Goal: Information Seeking & Learning: Find specific page/section

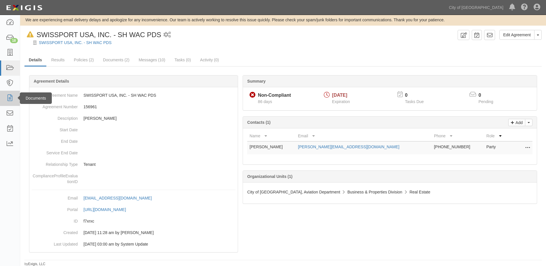
scroll to position [4, 0]
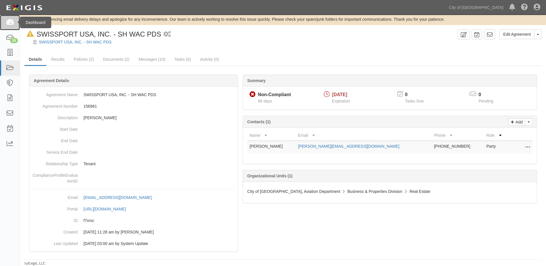
click at [10, 26] on link at bounding box center [10, 22] width 20 height 15
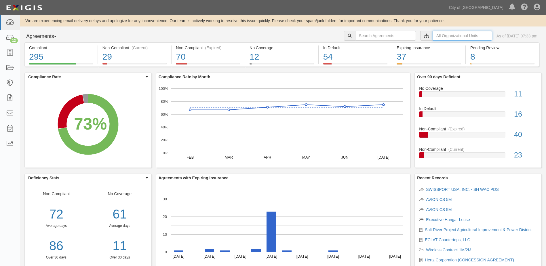
click at [435, 37] on input "text" at bounding box center [463, 36] width 60 height 10
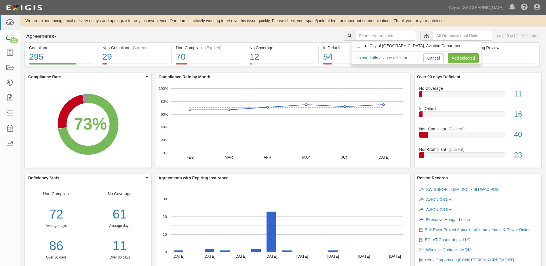
click at [364, 45] on icon at bounding box center [366, 46] width 4 height 3
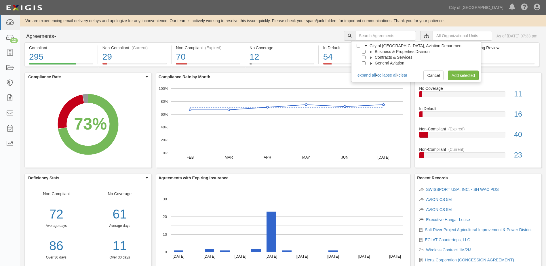
click at [372, 52] on icon at bounding box center [371, 52] width 4 height 3
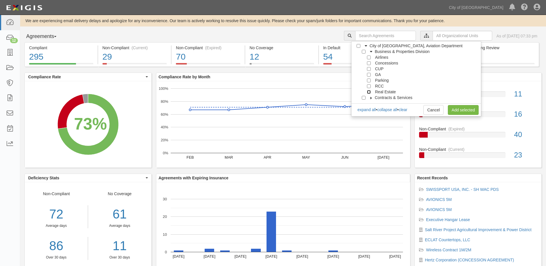
click at [368, 93] on input "Real Estate" at bounding box center [369, 92] width 4 height 4
checkbox input "true"
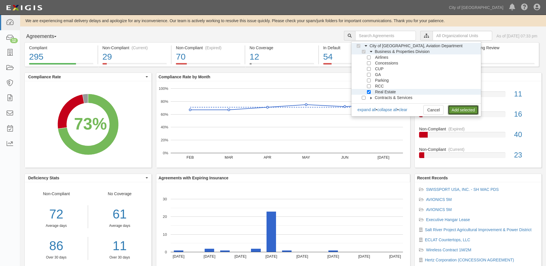
click at [458, 109] on link "Add selected" at bounding box center [463, 110] width 31 height 10
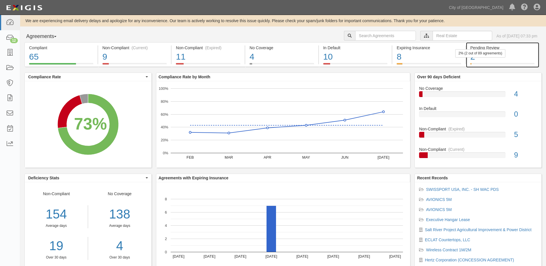
click at [511, 56] on div "2" at bounding box center [502, 57] width 64 height 12
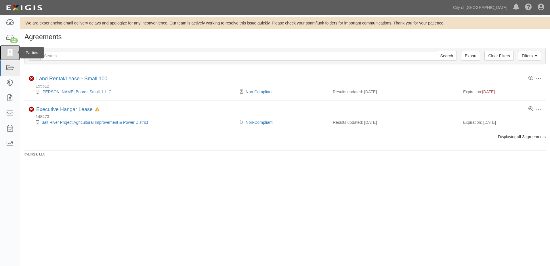
click at [5, 54] on link at bounding box center [10, 52] width 20 height 15
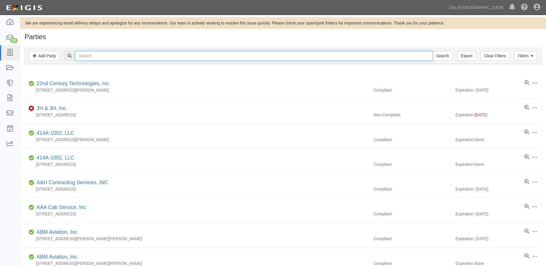
click at [86, 58] on input "text" at bounding box center [253, 56] width 357 height 10
type input "ECLAT COUNTERTOPS, LLC"
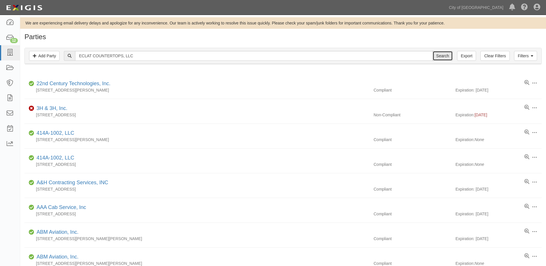
click at [442, 60] on input "Search" at bounding box center [443, 56] width 20 height 10
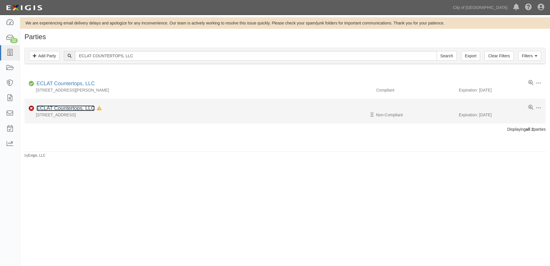
click at [75, 108] on link "ECLAT Countertops, LLC" at bounding box center [66, 108] width 58 height 6
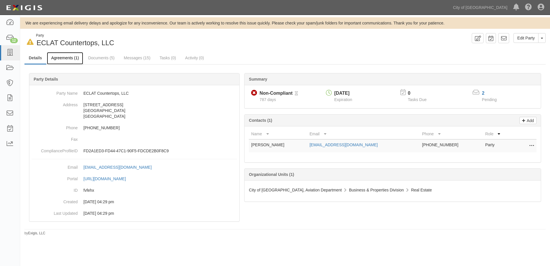
click at [68, 58] on link "Agreements (1)" at bounding box center [65, 58] width 36 height 12
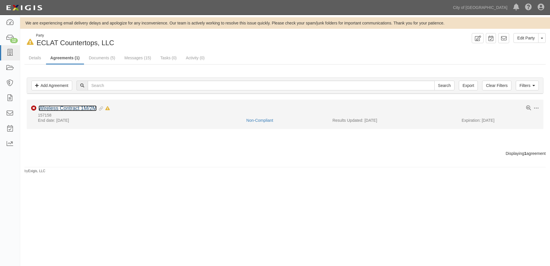
click at [77, 108] on link "Wireless Contract 1M/2M" at bounding box center [68, 108] width 58 height 6
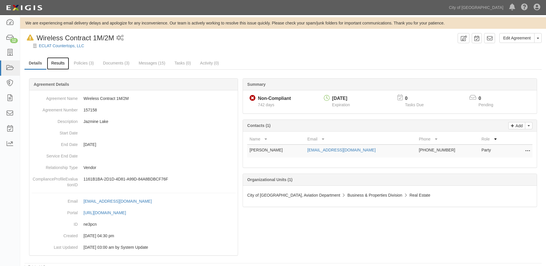
click at [62, 63] on link "Results" at bounding box center [58, 63] width 22 height 12
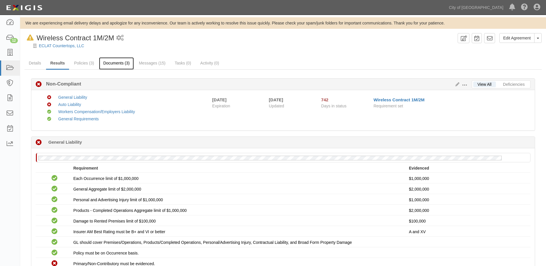
click at [111, 63] on link "Documents (3)" at bounding box center [116, 63] width 35 height 12
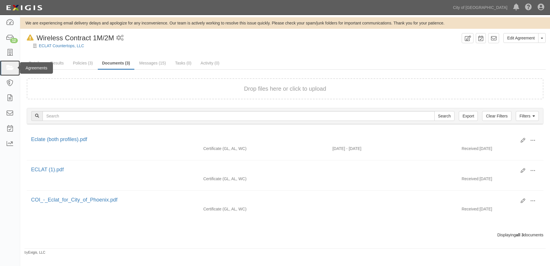
click at [8, 67] on icon at bounding box center [10, 68] width 8 height 7
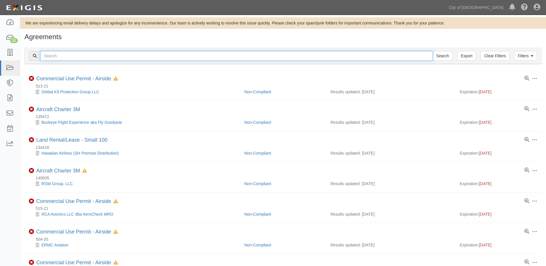
click at [107, 56] on input "text" at bounding box center [236, 56] width 393 height 10
type input "DELTA AIR LINES INC"
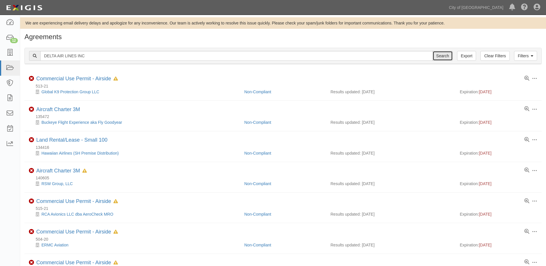
click at [447, 57] on input "Search" at bounding box center [443, 56] width 20 height 10
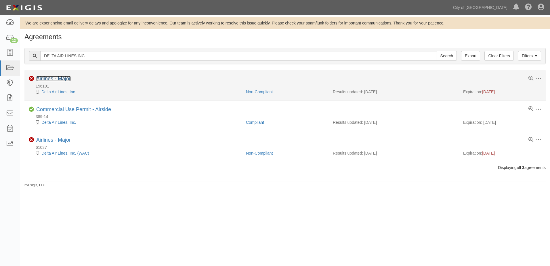
click at [52, 78] on link "Airlines - Major" at bounding box center [53, 79] width 35 height 6
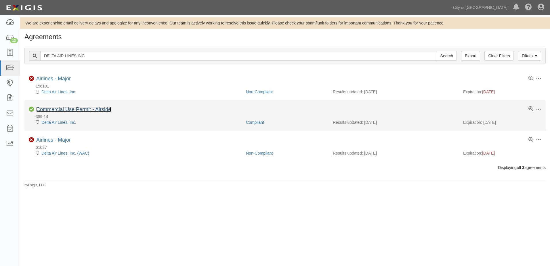
click at [60, 109] on link "Commercial Use Permit - Airside" at bounding box center [73, 109] width 75 height 6
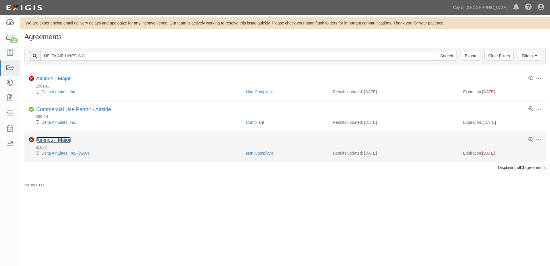
click at [63, 139] on link "Airlines - Major" at bounding box center [53, 140] width 35 height 6
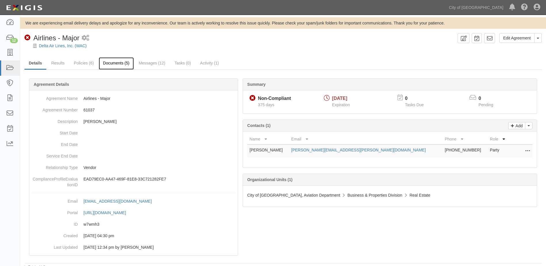
click at [108, 64] on link "Documents (5)" at bounding box center [116, 63] width 35 height 12
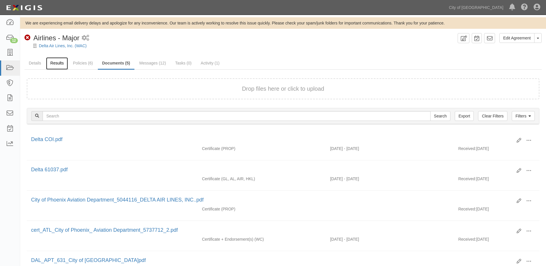
click at [60, 66] on link "Results" at bounding box center [57, 63] width 22 height 12
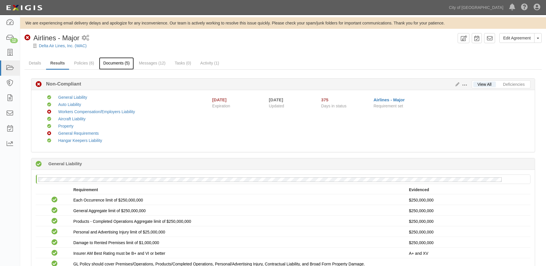
click at [116, 63] on link "Documents (5)" at bounding box center [116, 63] width 35 height 12
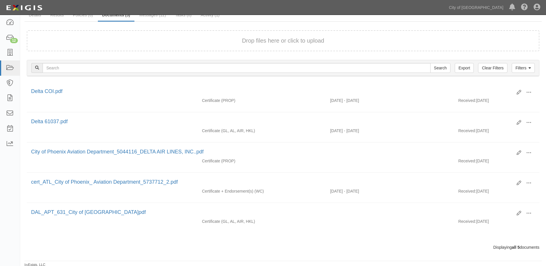
scroll to position [50, 0]
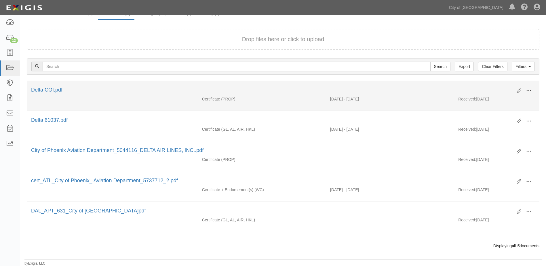
click at [531, 92] on span at bounding box center [528, 90] width 5 height 5
click at [492, 97] on link "View" at bounding box center [500, 99] width 45 height 10
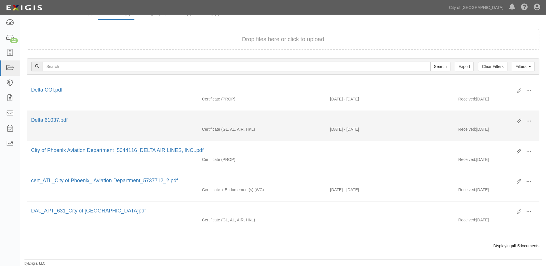
click at [401, 119] on div "Delta 61037.pdf" at bounding box center [271, 120] width 481 height 7
click at [531, 121] on span at bounding box center [528, 121] width 5 height 5
click at [503, 132] on link "View" at bounding box center [500, 129] width 45 height 10
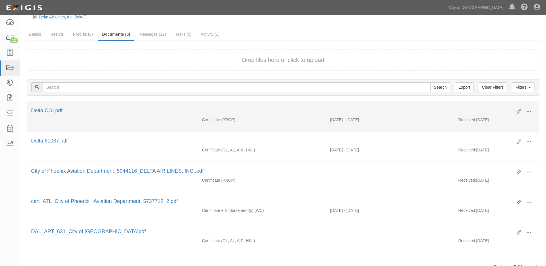
scroll to position [0, 0]
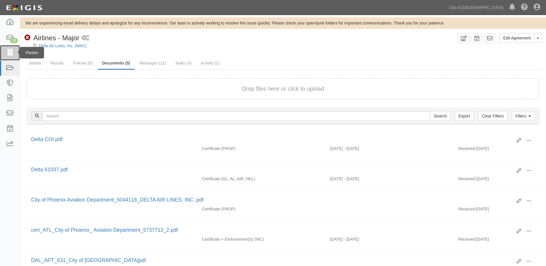
click at [9, 50] on icon at bounding box center [10, 53] width 8 height 7
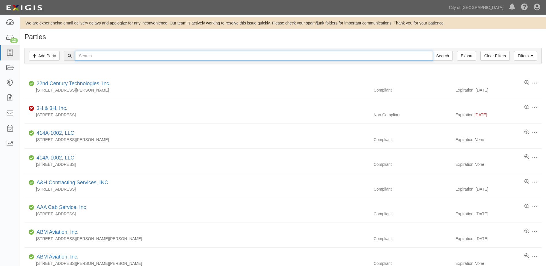
click at [92, 56] on input "text" at bounding box center [253, 56] width 357 height 10
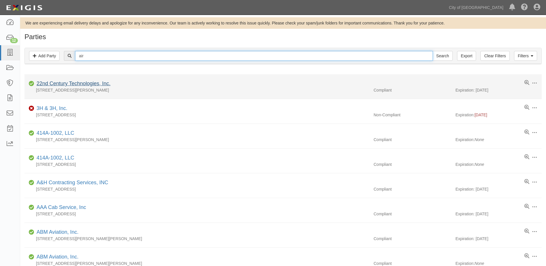
type input "AIR TRANSPORT INTERNATIONAL"
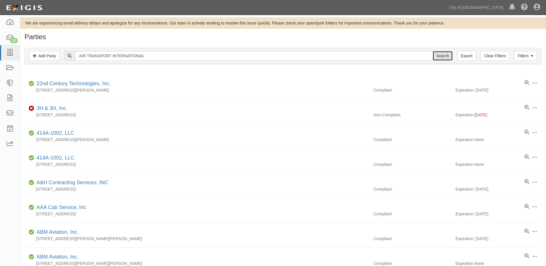
click at [438, 54] on input "Search" at bounding box center [443, 56] width 20 height 10
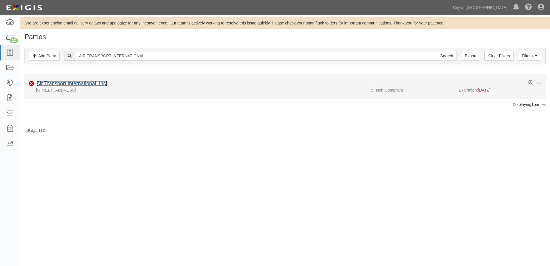
click at [62, 83] on link "Air Transport International, Inc." at bounding box center [72, 84] width 71 height 6
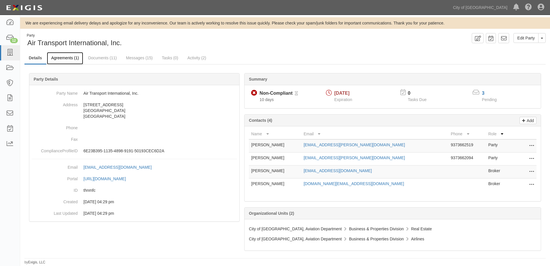
click at [59, 55] on link "Agreements (1)" at bounding box center [65, 58] width 36 height 12
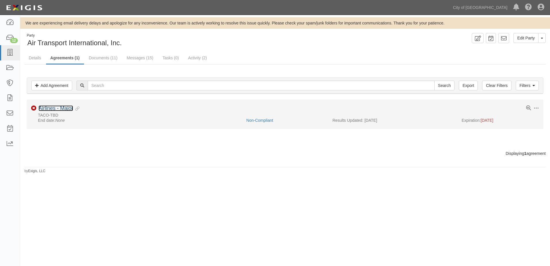
click at [42, 108] on link "Airlines - Major" at bounding box center [56, 108] width 35 height 6
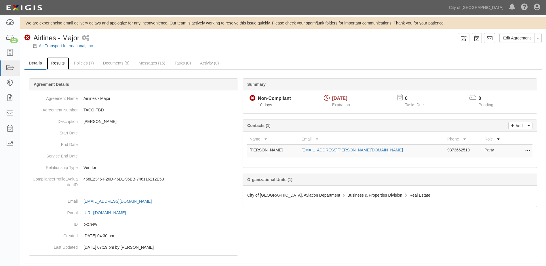
click at [61, 61] on link "Results" at bounding box center [58, 63] width 22 height 12
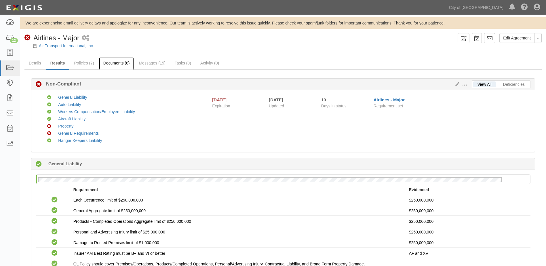
click at [106, 64] on link "Documents (8)" at bounding box center [116, 63] width 35 height 12
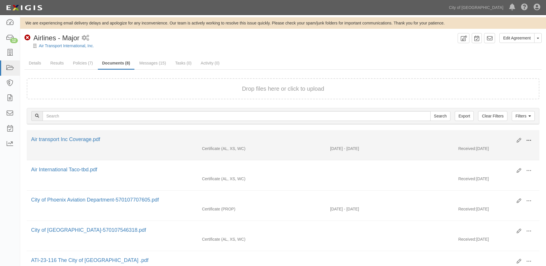
click at [531, 141] on span at bounding box center [528, 140] width 5 height 5
click at [495, 151] on link "View" at bounding box center [500, 149] width 45 height 10
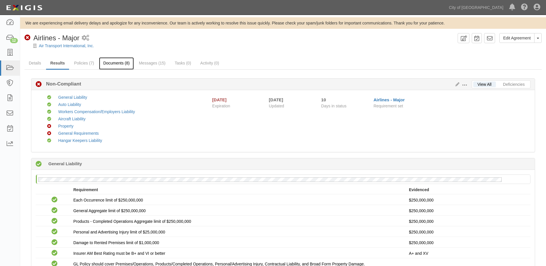
click at [107, 60] on link "Documents (8)" at bounding box center [116, 63] width 35 height 12
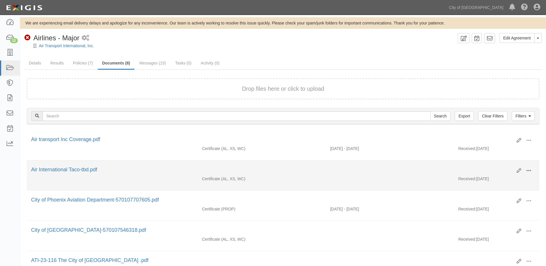
click at [530, 172] on span at bounding box center [528, 170] width 5 height 5
click at [491, 177] on link "View" at bounding box center [500, 179] width 45 height 10
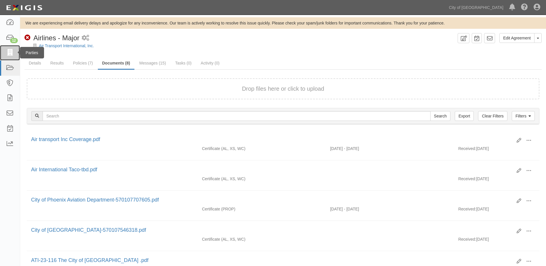
click at [9, 56] on icon at bounding box center [10, 53] width 8 height 7
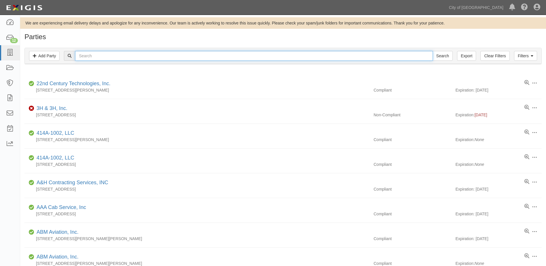
click at [109, 57] on input "text" at bounding box center [253, 56] width 357 height 10
type input "ABX AIR INC"
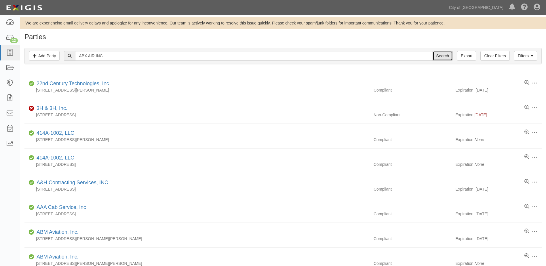
click at [443, 53] on input "Search" at bounding box center [443, 56] width 20 height 10
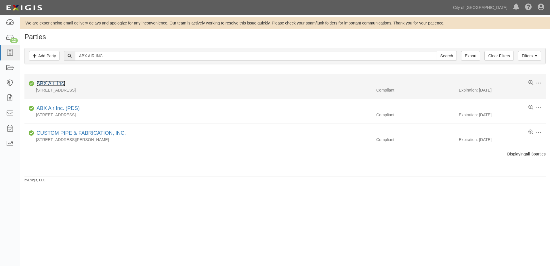
click at [47, 82] on link "ABX Air, Inc." at bounding box center [51, 84] width 29 height 6
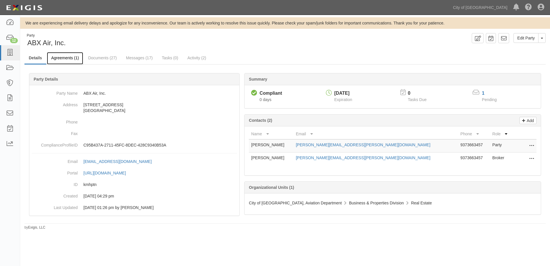
click at [60, 60] on link "Agreements (1)" at bounding box center [65, 58] width 36 height 12
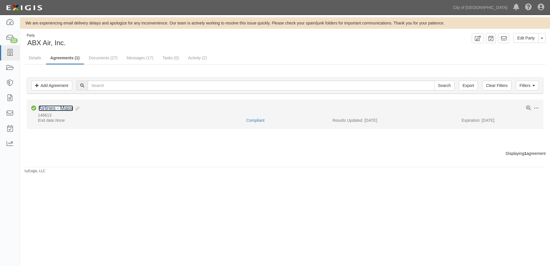
click at [53, 111] on link "Airlines - Major" at bounding box center [56, 108] width 35 height 6
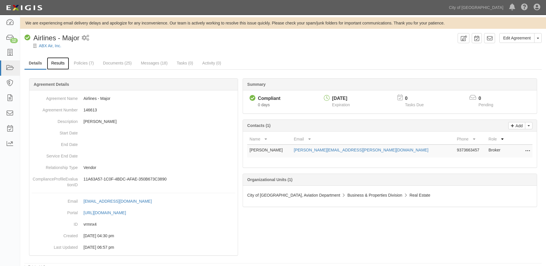
click at [59, 66] on link "Results" at bounding box center [58, 63] width 22 height 12
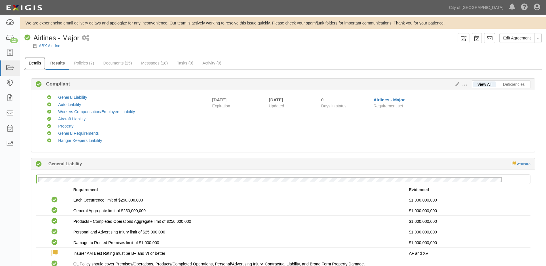
click at [37, 64] on link "Details" at bounding box center [34, 63] width 21 height 12
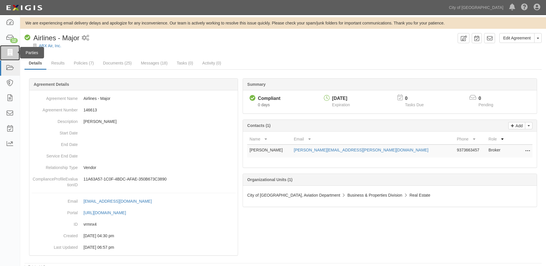
click at [9, 55] on icon at bounding box center [10, 53] width 8 height 7
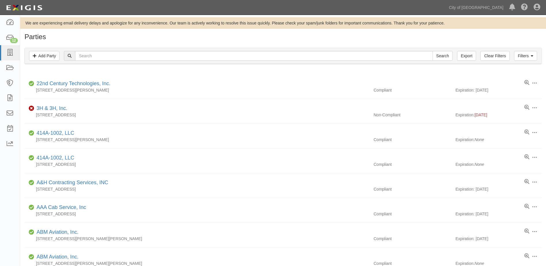
click at [113, 50] on div "Filters Add Party Clear Filters Export Search Filters" at bounding box center [283, 56] width 517 height 16
click at [112, 53] on input "text" at bounding box center [253, 56] width 357 height 10
type input "ECLAT COUNTERTOPS, LLC"
click at [441, 52] on input "Search" at bounding box center [443, 56] width 20 height 10
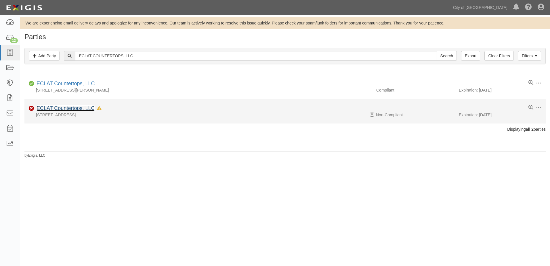
click at [90, 107] on link "ECLAT Countertops, LLC" at bounding box center [66, 108] width 58 height 6
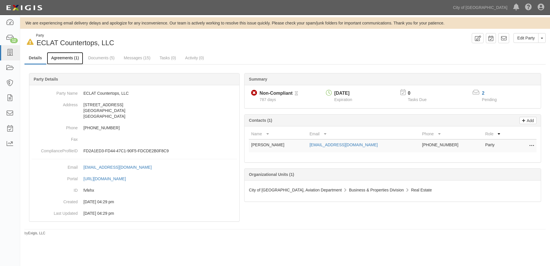
click at [71, 59] on link "Agreements (1)" at bounding box center [65, 58] width 36 height 12
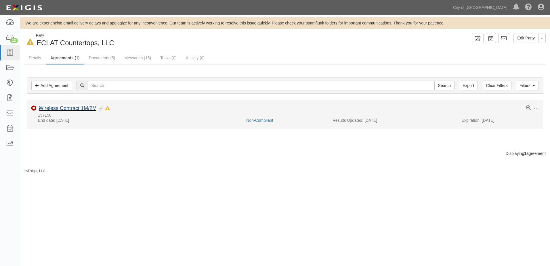
click at [67, 108] on link "Wireless Contract 1M/2M" at bounding box center [68, 108] width 58 height 6
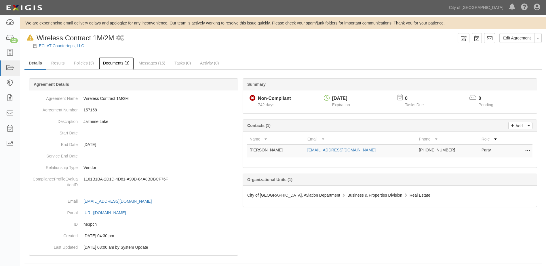
click at [115, 62] on link "Documents (3)" at bounding box center [116, 63] width 35 height 12
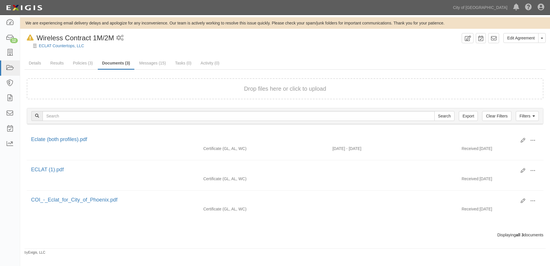
click at [179, 79] on form "Drop files here or click to upload" at bounding box center [285, 88] width 517 height 21
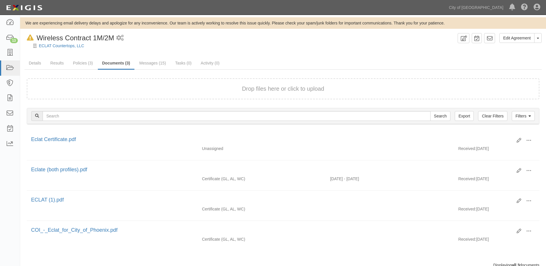
click at [255, 87] on button "Drop files here or click to upload" at bounding box center [283, 89] width 82 height 8
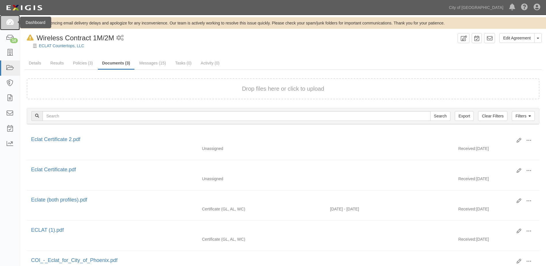
click at [9, 26] on link at bounding box center [10, 22] width 20 height 15
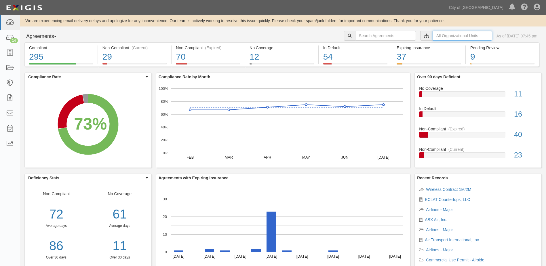
click at [434, 38] on input "text" at bounding box center [463, 36] width 60 height 10
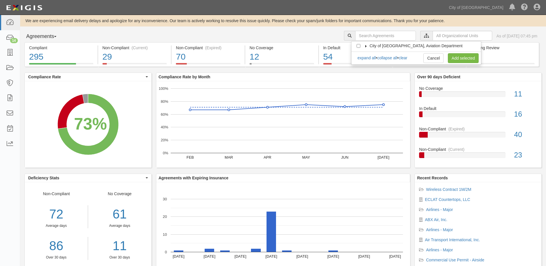
click at [367, 46] on icon at bounding box center [366, 46] width 4 height 3
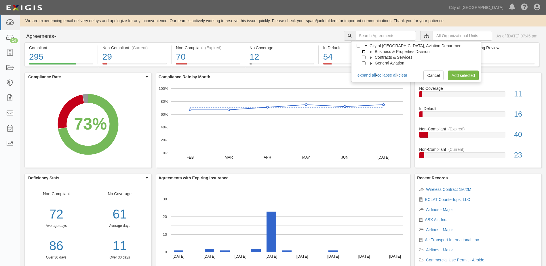
click at [365, 52] on input "Business & Properties Division" at bounding box center [364, 52] width 4 height 4
checkbox input "true"
click at [369, 52] on icon at bounding box center [371, 52] width 4 height 3
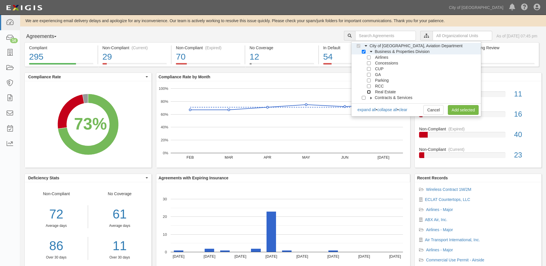
click at [369, 92] on input "Real Estate" at bounding box center [369, 92] width 4 height 4
checkbox input "true"
click at [452, 109] on link "Add selected" at bounding box center [463, 110] width 31 height 10
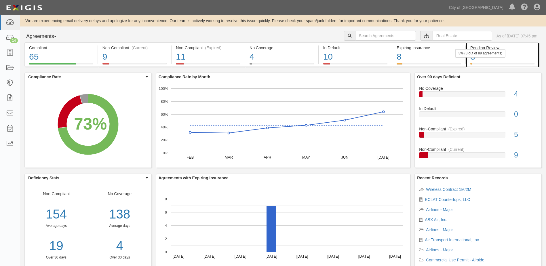
click at [513, 55] on div "3" at bounding box center [502, 57] width 64 height 12
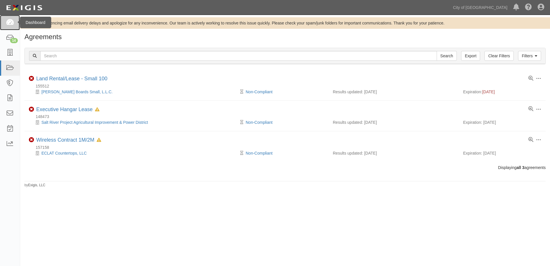
click at [15, 26] on link at bounding box center [10, 22] width 20 height 15
